Goal: Find specific page/section: Find specific page/section

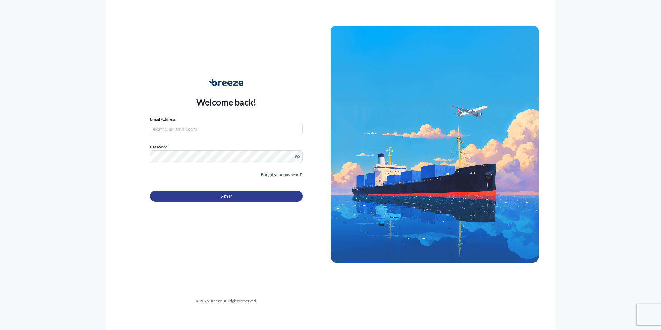
type input "[PERSON_NAME][EMAIL_ADDRESS][DOMAIN_NAME]"
click at [181, 198] on button "Sign In" at bounding box center [226, 195] width 153 height 11
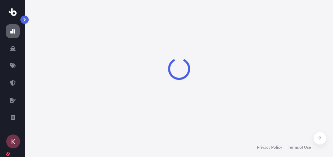
select select "2025"
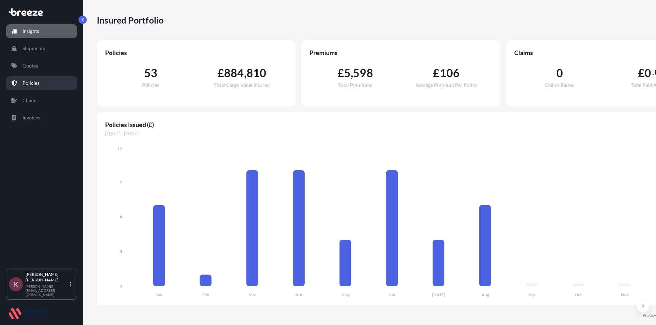
click at [29, 82] on p "Policies" at bounding box center [30, 83] width 17 height 7
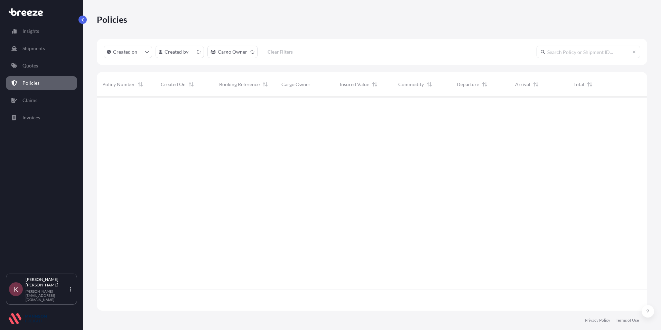
scroll to position [212, 545]
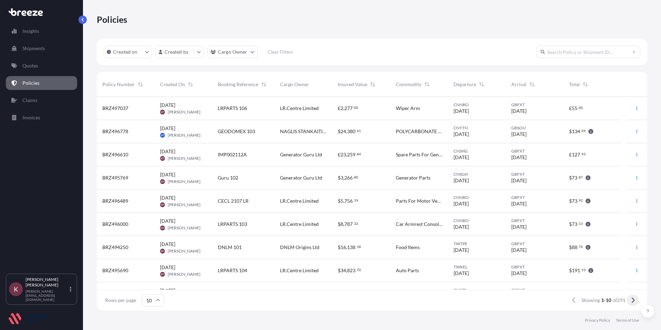
click at [633, 301] on icon at bounding box center [633, 300] width 4 height 6
click at [469, 204] on span "[DATE]" at bounding box center [461, 203] width 15 height 7
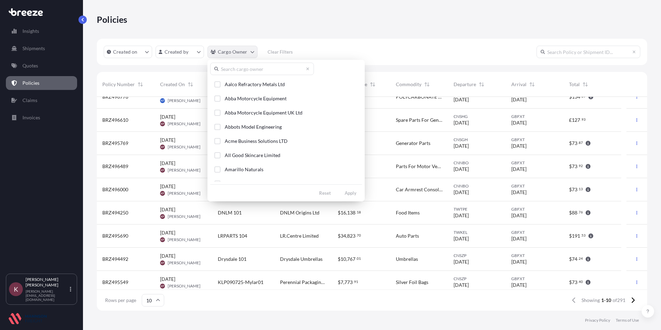
click at [224, 53] on html "Insights Shipments Quotes Policies Claims Invoices K Kerry Perkins [EMAIL_ADDRE…" at bounding box center [330, 165] width 661 height 330
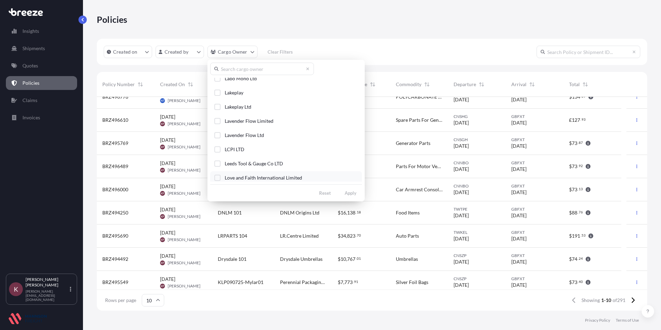
click at [217, 177] on div "Select Option" at bounding box center [217, 178] width 6 height 6
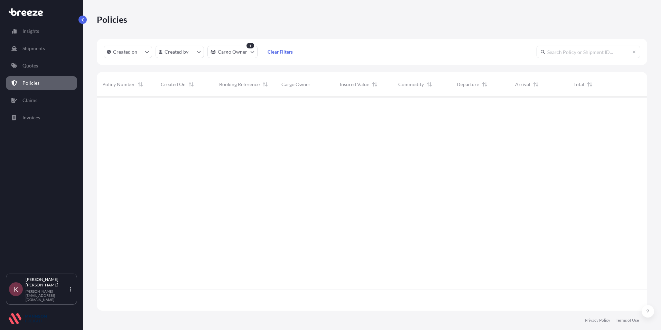
scroll to position [0, 0]
